Goal: Task Accomplishment & Management: Use online tool/utility

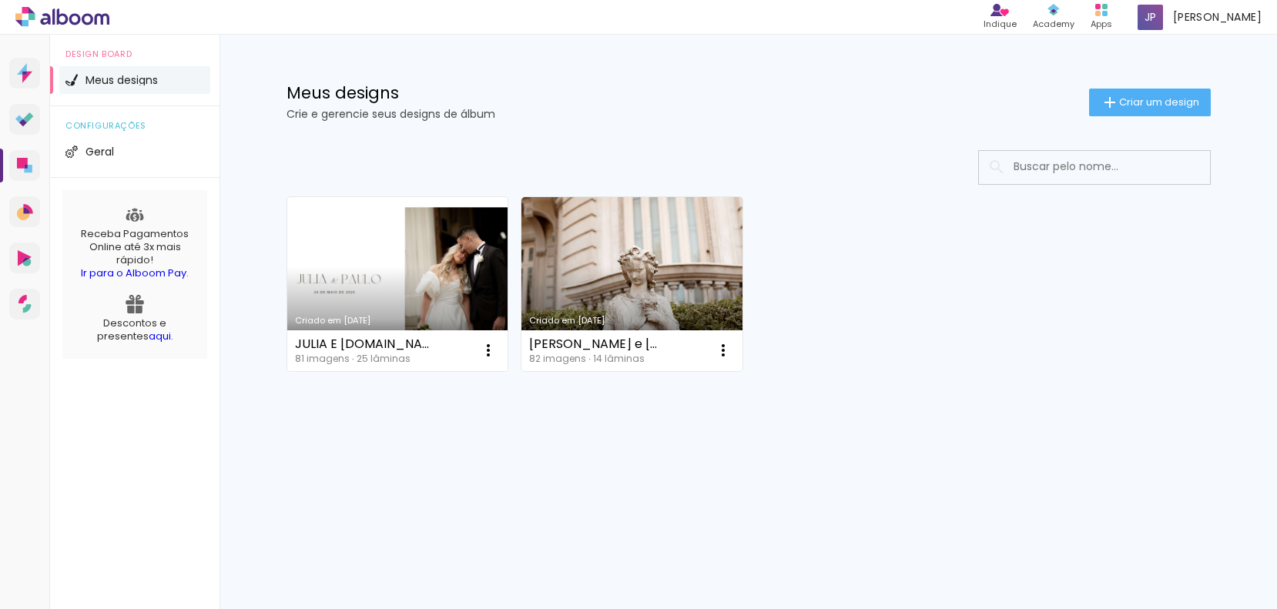
click at [431, 279] on link "Criado em [DATE]" at bounding box center [397, 284] width 221 height 174
click at [327, 259] on link "Criado em [DATE]" at bounding box center [397, 284] width 221 height 174
